Goal: Information Seeking & Learning: Learn about a topic

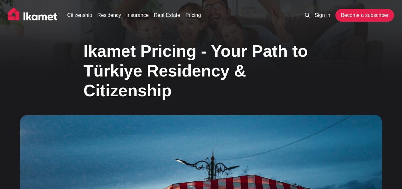
click at [140, 15] on link "Insurance" at bounding box center [137, 15] width 22 height 8
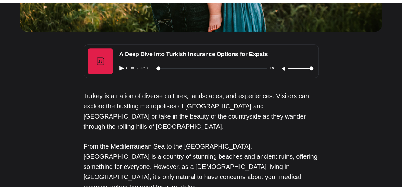
scroll to position [318, 0]
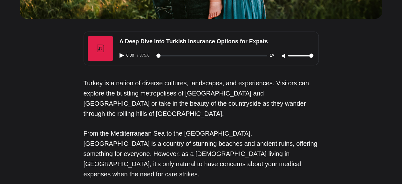
click at [121, 54] on icon "Play audio" at bounding box center [122, 55] width 4 height 4
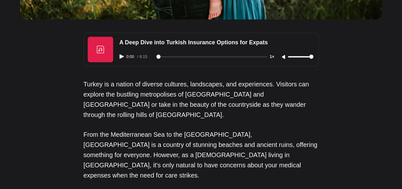
scroll to position [0, 0]
click at [123, 56] on icon "Play audio" at bounding box center [122, 56] width 4 height 4
type input "2"
click at [123, 57] on icon "Pause audio" at bounding box center [122, 56] width 4 height 4
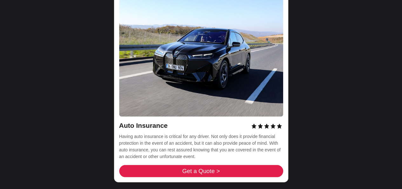
scroll to position [2035, 0]
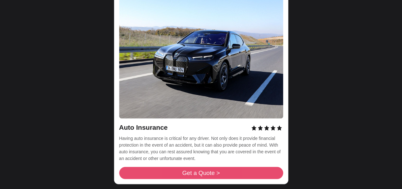
click at [171, 167] on link "Get a Quote >" at bounding box center [201, 173] width 164 height 12
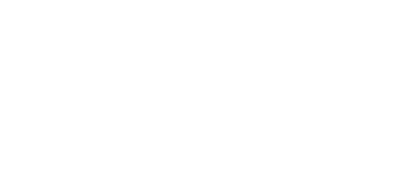
click at [11, 0] on html at bounding box center [203, 0] width 407 height 0
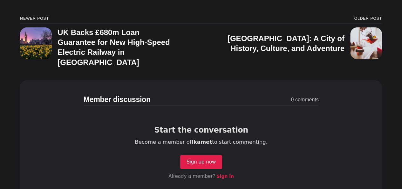
scroll to position [2058, 0]
